Goal: Task Accomplishment & Management: Use online tool/utility

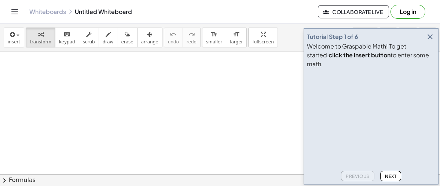
click at [430, 53] on div "Welcome to Graspable Math! To get started, click the insert button to enter som…" at bounding box center [371, 55] width 128 height 26
click at [429, 41] on icon "button" at bounding box center [430, 36] width 9 height 9
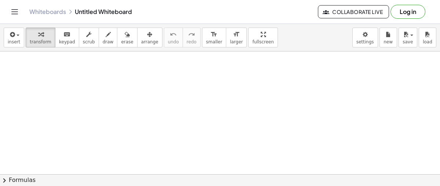
scroll to position [83, 0]
click at [8, 180] on span "chevron_right" at bounding box center [4, 180] width 9 height 9
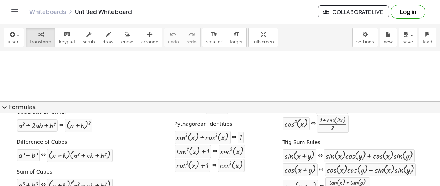
scroll to position [135, 0]
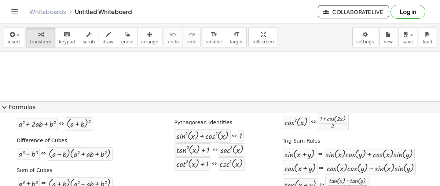
click at [315, 92] on div at bounding box center [220, 48] width 440 height 294
click at [12, 106] on button "expand_more Formulas" at bounding box center [220, 107] width 440 height 12
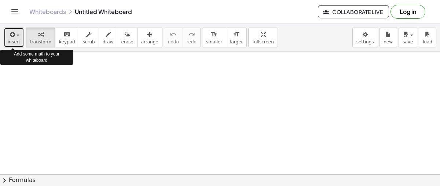
click at [15, 36] on span "button" at bounding box center [15, 35] width 1 height 5
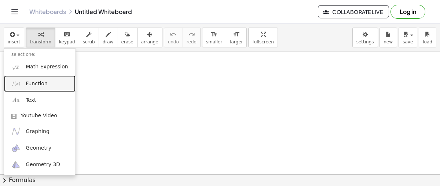
click at [26, 78] on link "Function" at bounding box center [40, 83] width 72 height 17
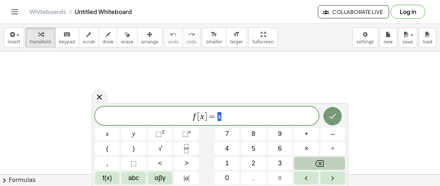
click at [329, 164] on button "Backspace" at bounding box center [319, 163] width 51 height 13
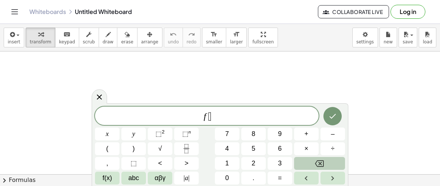
click at [329, 164] on button "Backspace" at bounding box center [319, 163] width 51 height 13
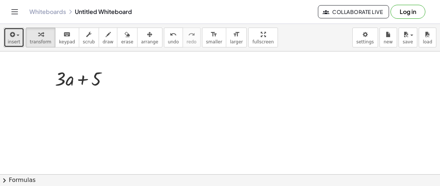
click at [15, 40] on span "insert" at bounding box center [14, 41] width 12 height 5
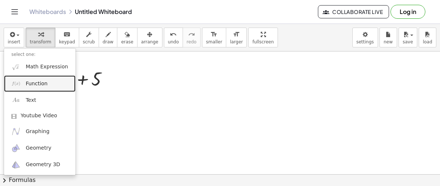
click at [38, 87] on link "Function" at bounding box center [40, 83] width 72 height 17
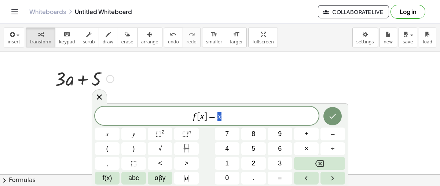
click at [63, 78] on div at bounding box center [84, 78] width 66 height 25
click at [110, 80] on div at bounding box center [110, 79] width 8 height 8
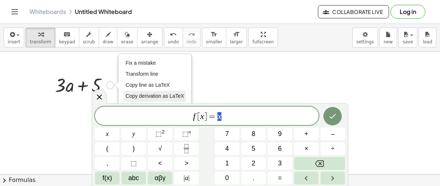
scroll to position [145, 0]
click at [117, 45] on button "erase" at bounding box center [127, 38] width 20 height 20
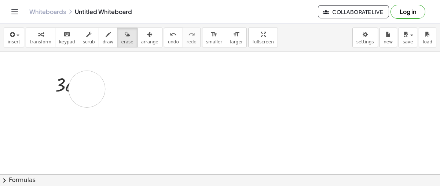
click at [87, 88] on div at bounding box center [220, 90] width 440 height 369
drag, startPoint x: 90, startPoint y: 87, endPoint x: 24, endPoint y: 87, distance: 65.3
click at [24, 87] on div at bounding box center [220, 90] width 440 height 369
drag, startPoint x: 48, startPoint y: 78, endPoint x: 97, endPoint y: 88, distance: 49.8
click at [97, 88] on div at bounding box center [220, 90] width 440 height 369
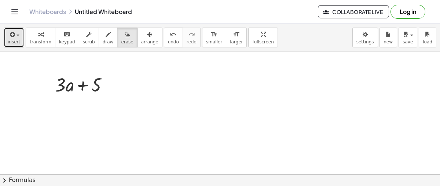
click at [17, 36] on div "button" at bounding box center [14, 34] width 12 height 9
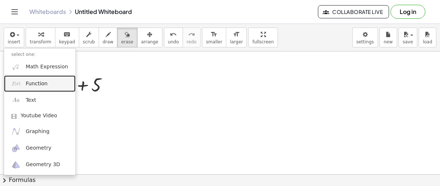
click at [31, 84] on span "Function" at bounding box center [37, 83] width 22 height 7
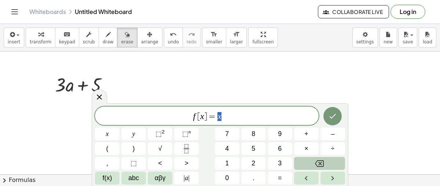
click at [329, 158] on button "Backspace" at bounding box center [319, 163] width 51 height 13
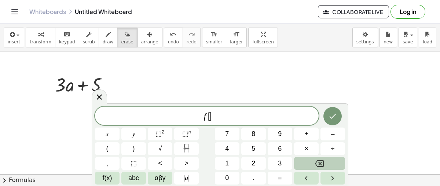
click at [329, 158] on button "Backspace" at bounding box center [319, 163] width 51 height 13
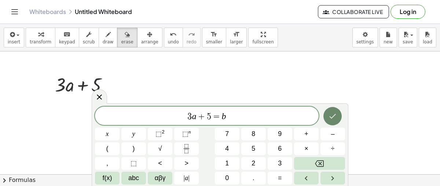
click at [334, 118] on icon "Done" at bounding box center [332, 116] width 9 height 9
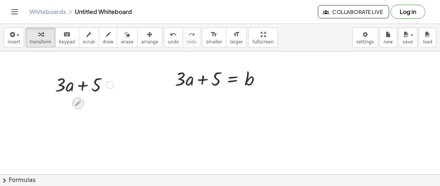
click at [76, 102] on icon at bounding box center [78, 103] width 8 height 8
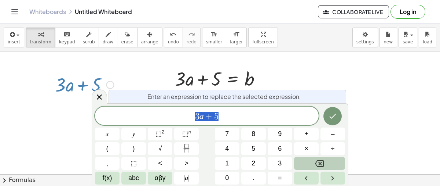
click at [330, 162] on button "Backspace" at bounding box center [319, 163] width 51 height 13
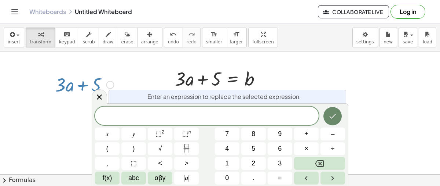
click at [331, 110] on button "Done" at bounding box center [333, 116] width 18 height 18
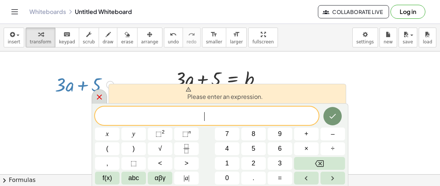
click at [101, 98] on icon at bounding box center [99, 96] width 5 height 5
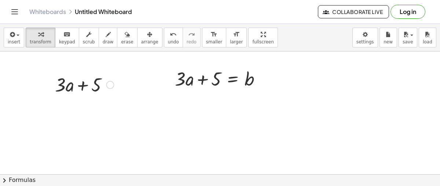
click at [93, 87] on div at bounding box center [84, 84] width 66 height 25
click at [66, 89] on div at bounding box center [84, 84] width 66 height 25
click at [110, 85] on div "Fix a mistake Transform line Copy line as LaTeX Copy derivation as LaTeX Expand…" at bounding box center [110, 85] width 8 height 8
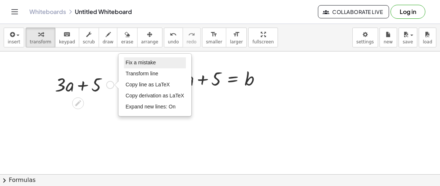
click at [136, 63] on span "Fix a mistake" at bounding box center [141, 62] width 30 height 6
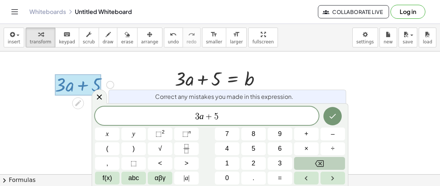
click at [325, 159] on button "Backspace" at bounding box center [319, 163] width 51 height 13
click at [325, 157] on button "Backspace" at bounding box center [319, 163] width 51 height 13
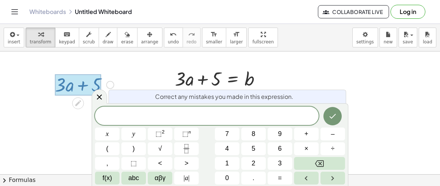
click at [331, 125] on div at bounding box center [333, 115] width 25 height 19
click at [330, 119] on icon "Done" at bounding box center [332, 116] width 9 height 9
click at [92, 97] on div at bounding box center [99, 96] width 15 height 14
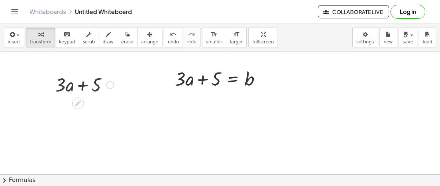
click at [89, 91] on div at bounding box center [84, 84] width 66 height 25
click at [77, 101] on icon at bounding box center [78, 103] width 8 height 8
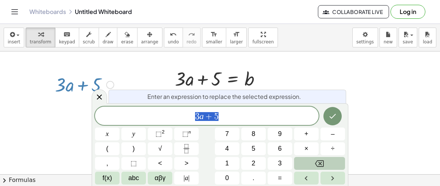
click at [314, 161] on button "Backspace" at bounding box center [319, 163] width 51 height 13
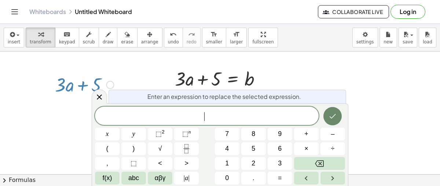
click at [326, 119] on button "Done" at bounding box center [333, 116] width 18 height 18
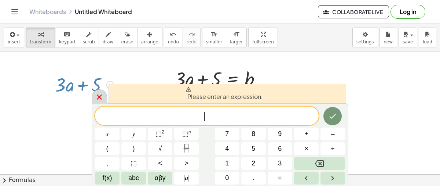
click at [98, 97] on icon at bounding box center [99, 96] width 5 height 5
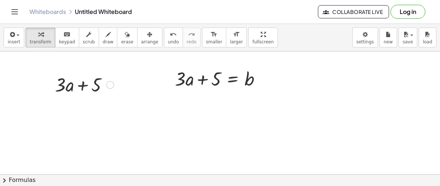
click at [106, 85] on div at bounding box center [84, 84] width 66 height 25
click at [71, 32] on button "keyboard keypad" at bounding box center [67, 38] width 24 height 20
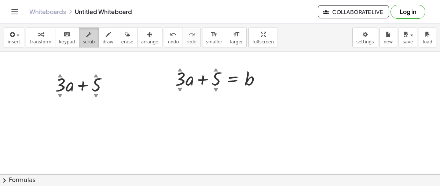
click at [83, 39] on span "scrub" at bounding box center [89, 41] width 12 height 5
click at [92, 81] on div at bounding box center [84, 84] width 66 height 25
click at [95, 73] on div "▲" at bounding box center [96, 75] width 5 height 7
click at [95, 76] on div "▲" at bounding box center [96, 75] width 5 height 7
drag, startPoint x: 95, startPoint y: 73, endPoint x: 97, endPoint y: 100, distance: 27.2
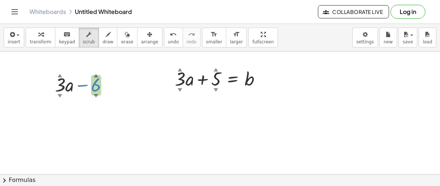
click at [97, 100] on div "+ · 3 ▲ ▼ · a − 6 ▲ ▼ Fix a mistake Transform line Copy line as LaTeX Copy deri…" at bounding box center [220, 90] width 440 height 369
drag, startPoint x: 96, startPoint y: 73, endPoint x: 100, endPoint y: 110, distance: 36.9
click at [100, 110] on div "+ · 3 ▲ ▼ · a − 21 ▲ ▼ Fix a mistake Transform line Copy line as LaTeX Copy der…" at bounding box center [220, 90] width 440 height 369
drag, startPoint x: 96, startPoint y: 92, endPoint x: 88, endPoint y: 58, distance: 35.4
click at [88, 58] on div "+ · 3 ▲ ▼ · a − 8 ▲ ▼ Fix a mistake Transform line Copy line as LaTeX Copy deri…" at bounding box center [220, 90] width 440 height 369
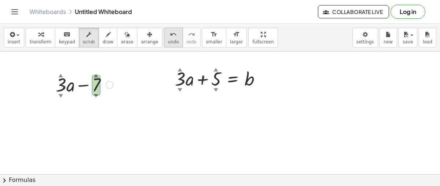
click at [168, 43] on span "undo" at bounding box center [173, 41] width 11 height 5
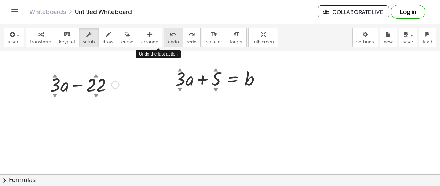
click at [168, 43] on span "undo" at bounding box center [173, 41] width 11 height 5
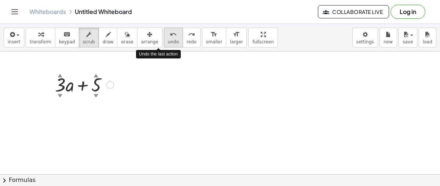
click at [168, 43] on span "undo" at bounding box center [173, 41] width 11 height 5
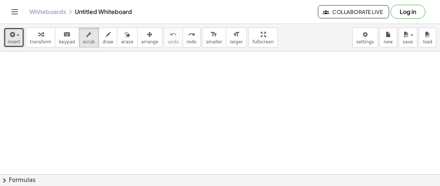
click at [8, 40] on span "insert" at bounding box center [14, 41] width 12 height 5
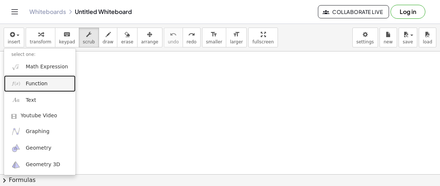
click at [30, 81] on span "Function" at bounding box center [37, 83] width 22 height 7
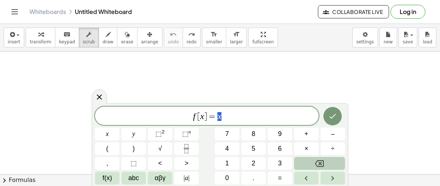
click at [299, 167] on button "Backspace" at bounding box center [319, 163] width 51 height 13
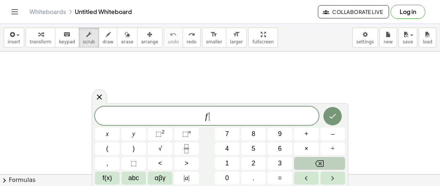
click at [299, 167] on button "Backspace" at bounding box center [319, 163] width 51 height 13
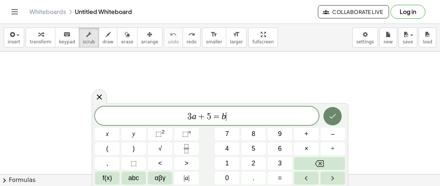
click at [332, 118] on icon "Done" at bounding box center [332, 116] width 9 height 9
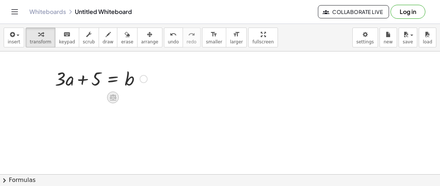
click at [115, 101] on div at bounding box center [113, 97] width 12 height 12
click at [100, 102] on span "−" at bounding box center [98, 97] width 4 height 11
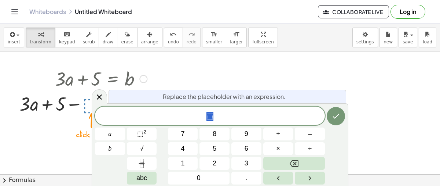
click at [218, 147] on button "5" at bounding box center [215, 148] width 30 height 13
click at [337, 117] on icon "Done" at bounding box center [336, 116] width 9 height 9
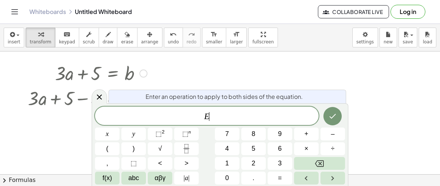
scroll to position [153, 0]
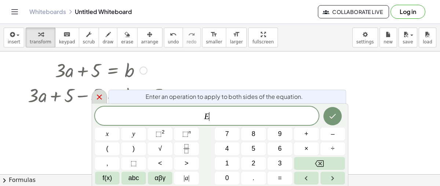
click at [99, 95] on icon at bounding box center [99, 96] width 9 height 9
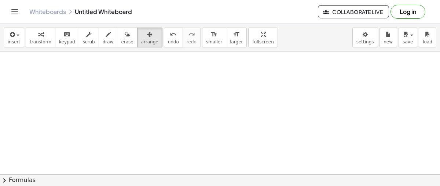
scroll to position [105, 0]
click at [12, 47] on button "insert" at bounding box center [14, 38] width 21 height 20
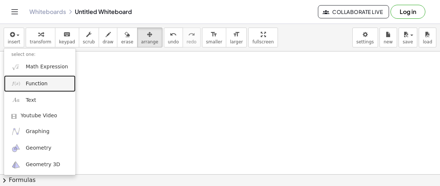
click at [48, 88] on link "Function" at bounding box center [40, 83] width 72 height 17
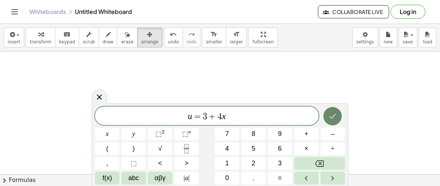
click at [328, 121] on button "Done" at bounding box center [333, 116] width 18 height 18
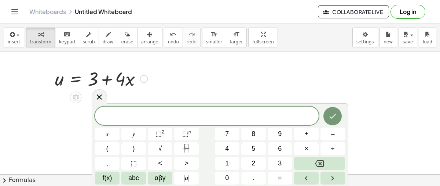
scroll to position [103, 0]
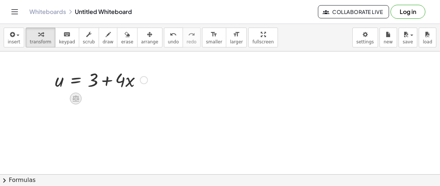
click at [79, 102] on div at bounding box center [76, 98] width 12 height 12
click at [60, 99] on span "−" at bounding box center [61, 98] width 4 height 11
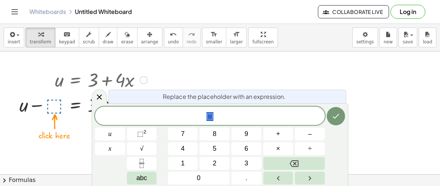
click at [245, 166] on span "3" at bounding box center [247, 163] width 4 height 10
click at [339, 118] on icon "Done" at bounding box center [336, 116] width 9 height 9
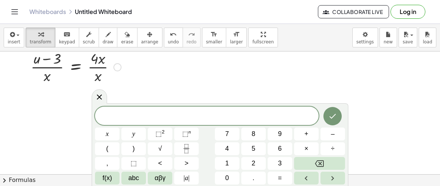
scroll to position [225, 0]
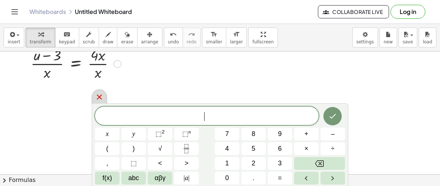
click at [99, 97] on icon at bounding box center [99, 96] width 5 height 5
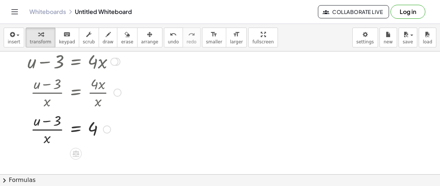
scroll to position [196, 0]
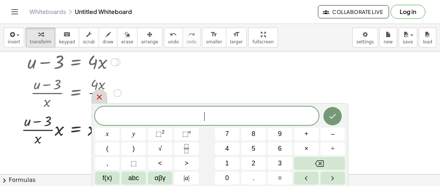
click at [100, 95] on icon at bounding box center [99, 96] width 5 height 5
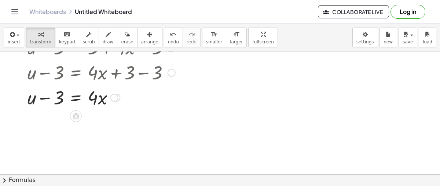
scroll to position [162, 0]
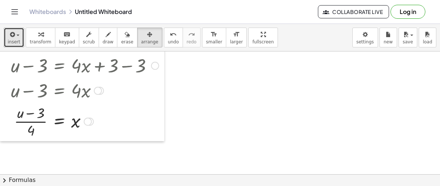
click at [13, 41] on span "insert" at bounding box center [14, 41] width 12 height 5
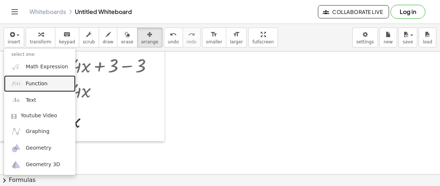
click at [52, 88] on link "Function" at bounding box center [40, 83] width 72 height 17
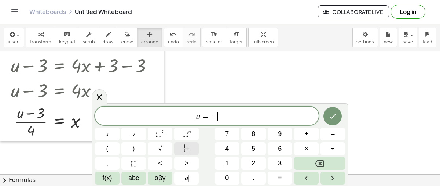
click at [188, 147] on icon "Fraction" at bounding box center [187, 146] width 4 height 4
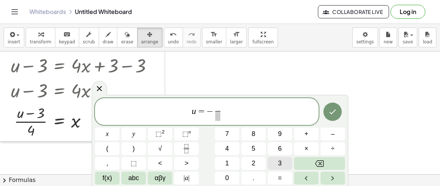
click at [273, 158] on button "3" at bounding box center [280, 163] width 25 height 13
click at [219, 117] on span "​" at bounding box center [218, 116] width 6 height 10
click at [222, 105] on span "3 ​ ​" at bounding box center [218, 112] width 9 height 18
click at [221, 109] on span "3 ​" at bounding box center [218, 112] width 9 height 18
click at [215, 102] on span "u = − ​ 3 ​" at bounding box center [207, 111] width 224 height 19
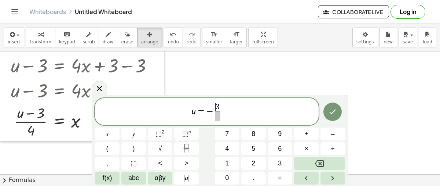
click at [218, 106] on span "3" at bounding box center [218, 107] width 4 height 8
click at [219, 118] on span at bounding box center [218, 116] width 10 height 10
click at [253, 147] on span "5" at bounding box center [254, 148] width 4 height 10
click at [339, 117] on button "Done" at bounding box center [333, 111] width 18 height 18
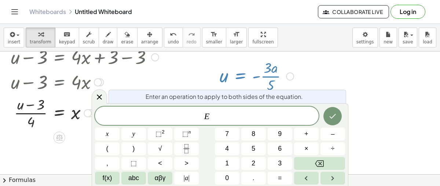
scroll to position [171, 0]
click at [322, 165] on icon "Backspace" at bounding box center [319, 163] width 9 height 9
click at [322, 168] on button "Backspace" at bounding box center [319, 163] width 51 height 13
click at [319, 168] on button "Backspace" at bounding box center [319, 163] width 51 height 13
click at [319, 162] on icon "Backspace" at bounding box center [319, 163] width 9 height 7
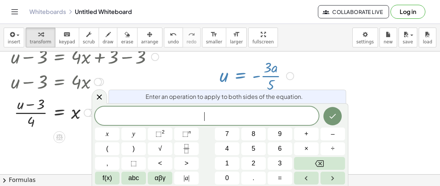
click at [317, 166] on icon "Backspace" at bounding box center [319, 163] width 9 height 9
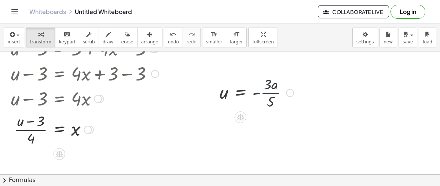
scroll to position [154, 0]
click at [242, 112] on div at bounding box center [240, 117] width 12 height 12
click at [210, 118] on span "+" at bounding box center [211, 117] width 4 height 11
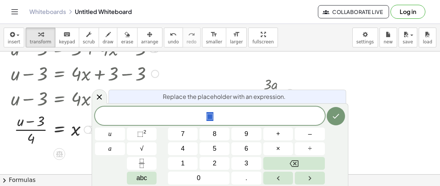
click at [221, 151] on button "5" at bounding box center [215, 148] width 30 height 13
click at [329, 121] on button "Done" at bounding box center [336, 116] width 18 height 18
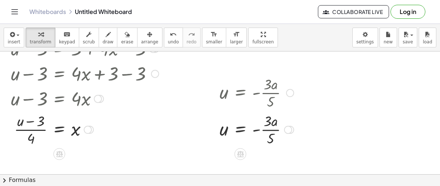
scroll to position [156, 0]
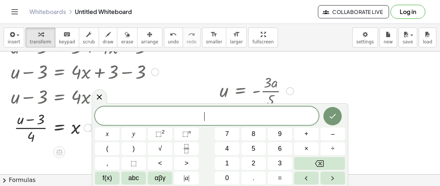
click at [317, 146] on button "×" at bounding box center [306, 148] width 25 height 13
click at [327, 163] on button "Backspace" at bounding box center [319, 163] width 51 height 13
click at [327, 164] on button "Backspace" at bounding box center [319, 163] width 51 height 13
click at [332, 123] on button "Done" at bounding box center [333, 116] width 18 height 18
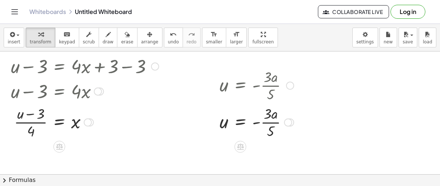
scroll to position [162, 0]
click at [240, 149] on icon at bounding box center [241, 146] width 8 height 8
click at [223, 149] on div "−" at bounding box center [226, 146] width 12 height 12
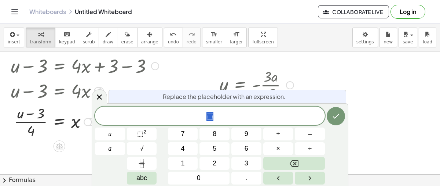
click at [218, 149] on button "5" at bounding box center [215, 148] width 30 height 13
click at [336, 120] on icon "Done" at bounding box center [336, 116] width 9 height 9
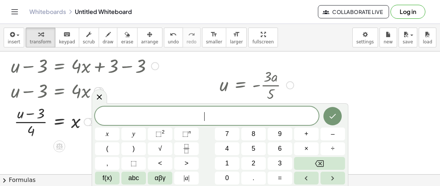
scroll to position [161, 0]
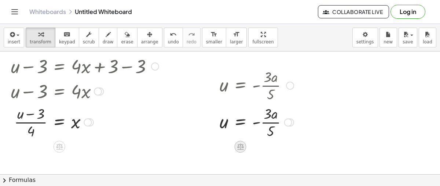
click at [239, 146] on icon at bounding box center [240, 146] width 7 height 6
click at [212, 143] on span "+" at bounding box center [211, 146] width 4 height 11
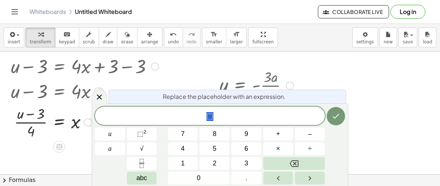
click at [249, 167] on button "3" at bounding box center [246, 163] width 30 height 13
click at [335, 116] on icon "Done" at bounding box center [336, 116] width 9 height 9
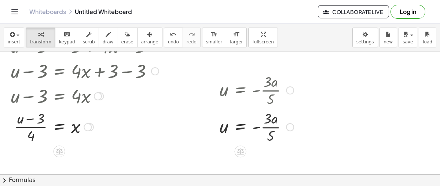
scroll to position [156, 0]
click at [241, 155] on icon at bounding box center [241, 152] width 8 height 8
click at [227, 154] on span "−" at bounding box center [226, 152] width 4 height 11
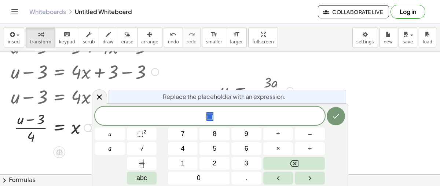
click at [220, 146] on button "5" at bounding box center [215, 148] width 30 height 13
click at [335, 117] on icon "Done" at bounding box center [336, 116] width 9 height 9
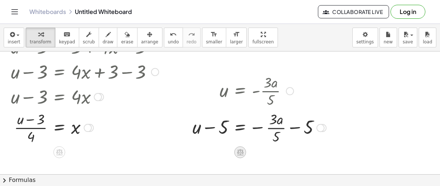
click at [240, 152] on icon at bounding box center [240, 152] width 7 height 6
click at [211, 156] on span "+" at bounding box center [211, 152] width 4 height 11
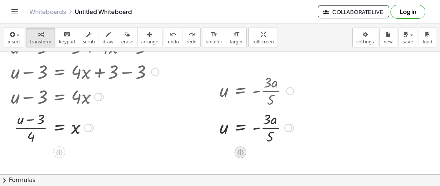
click at [235, 154] on div at bounding box center [240, 152] width 12 height 12
click at [212, 152] on span "+" at bounding box center [211, 152] width 4 height 11
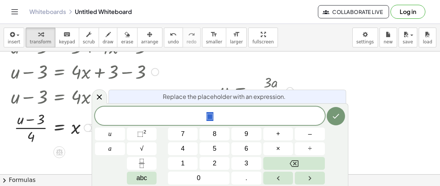
click at [216, 152] on span "5" at bounding box center [215, 148] width 4 height 10
click at [331, 122] on button "Done" at bounding box center [336, 116] width 18 height 18
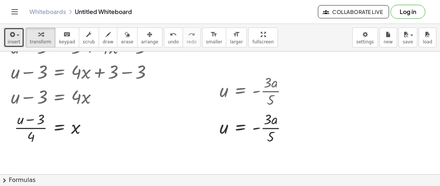
click at [17, 42] on span "insert" at bounding box center [14, 41] width 12 height 5
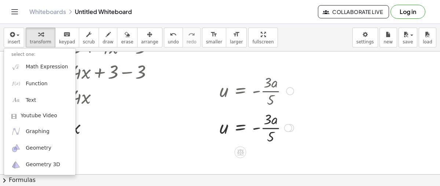
click at [245, 150] on div at bounding box center [240, 152] width 12 height 12
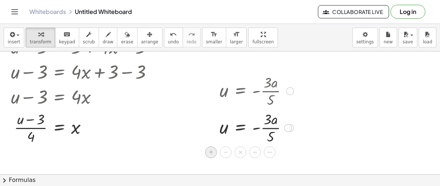
click at [215, 152] on div "+" at bounding box center [211, 152] width 12 height 12
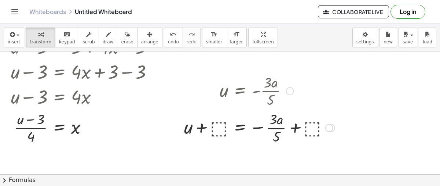
click at [220, 125] on div at bounding box center [259, 127] width 158 height 37
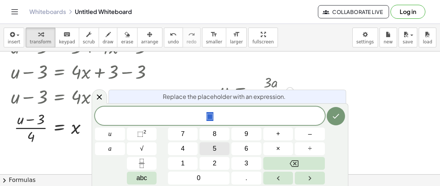
click at [217, 144] on button "5" at bounding box center [215, 148] width 30 height 13
click at [338, 116] on icon "Done" at bounding box center [336, 116] width 9 height 9
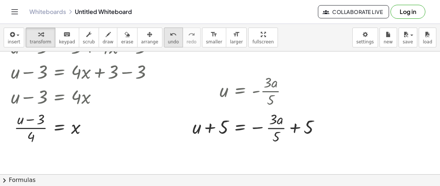
click at [166, 34] on button "undo undo" at bounding box center [173, 38] width 19 height 20
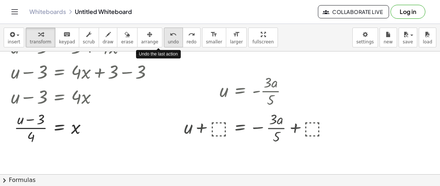
click at [166, 34] on button "undo undo" at bounding box center [173, 38] width 19 height 20
